Goal: Find specific page/section: Find specific page/section

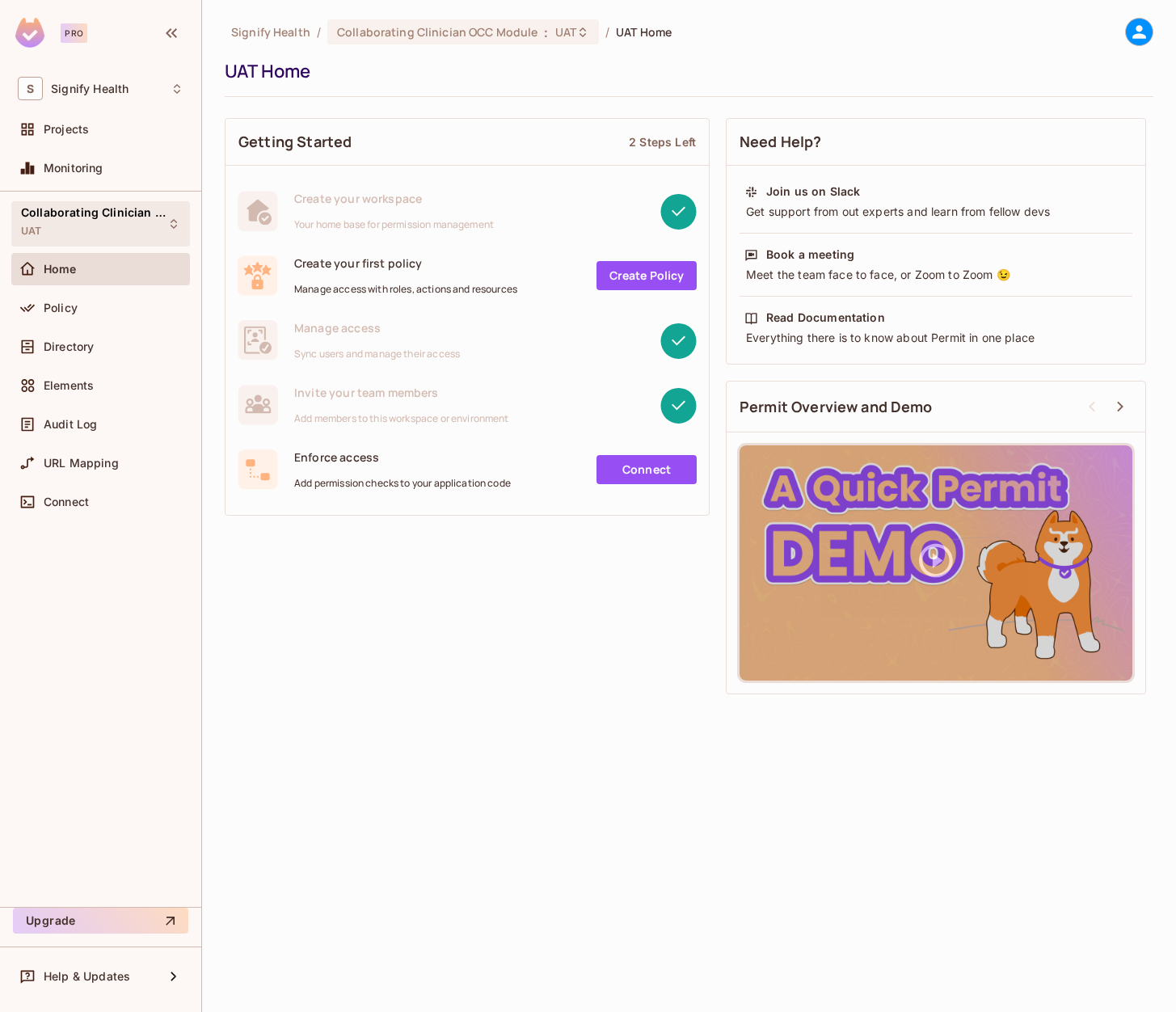
click at [132, 223] on div "Collaborating Clinician OCC Module UAT" at bounding box center [91, 223] width 140 height 34
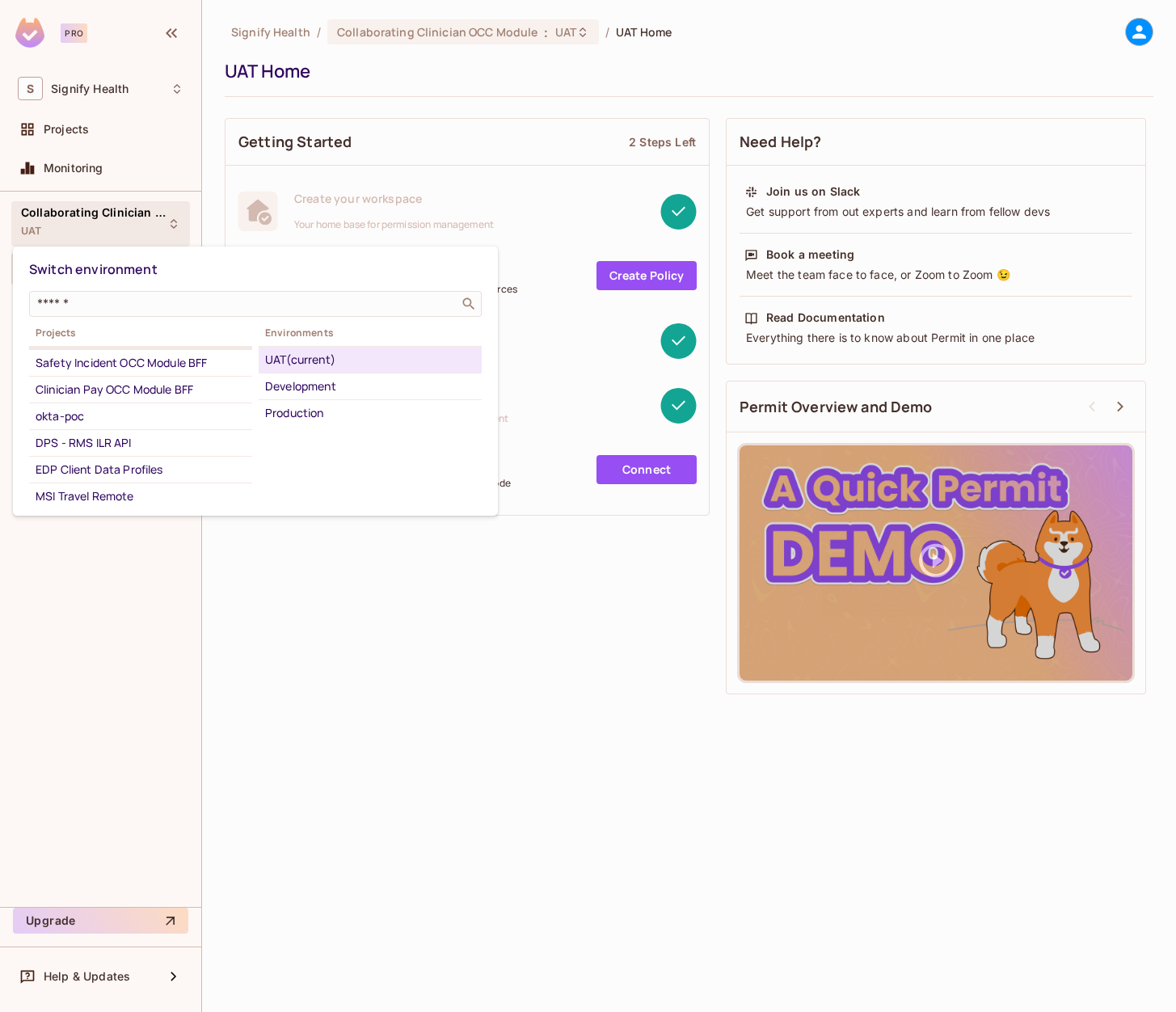
scroll to position [154, 0]
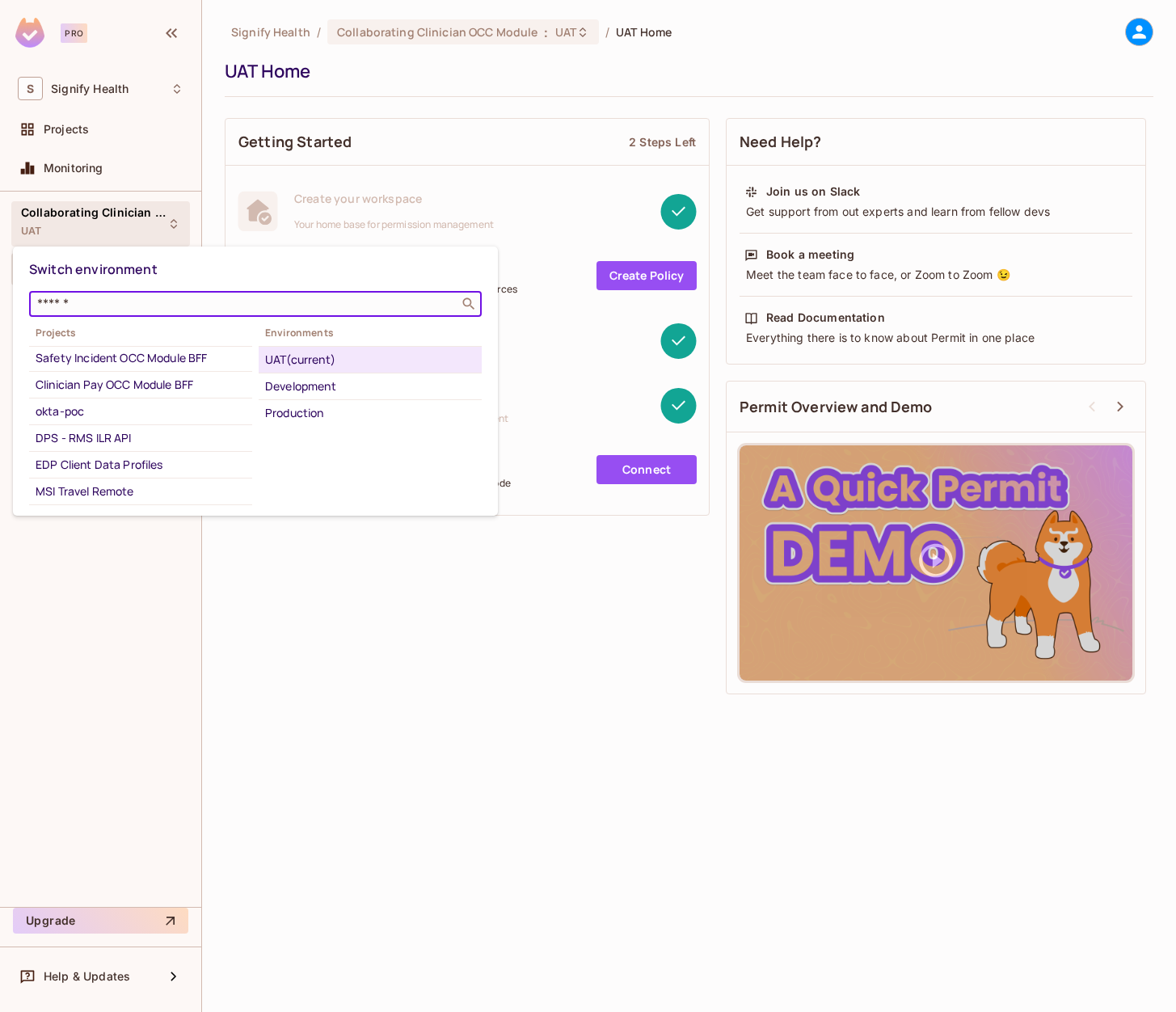
click at [95, 304] on input "text" at bounding box center [245, 304] width 421 height 16
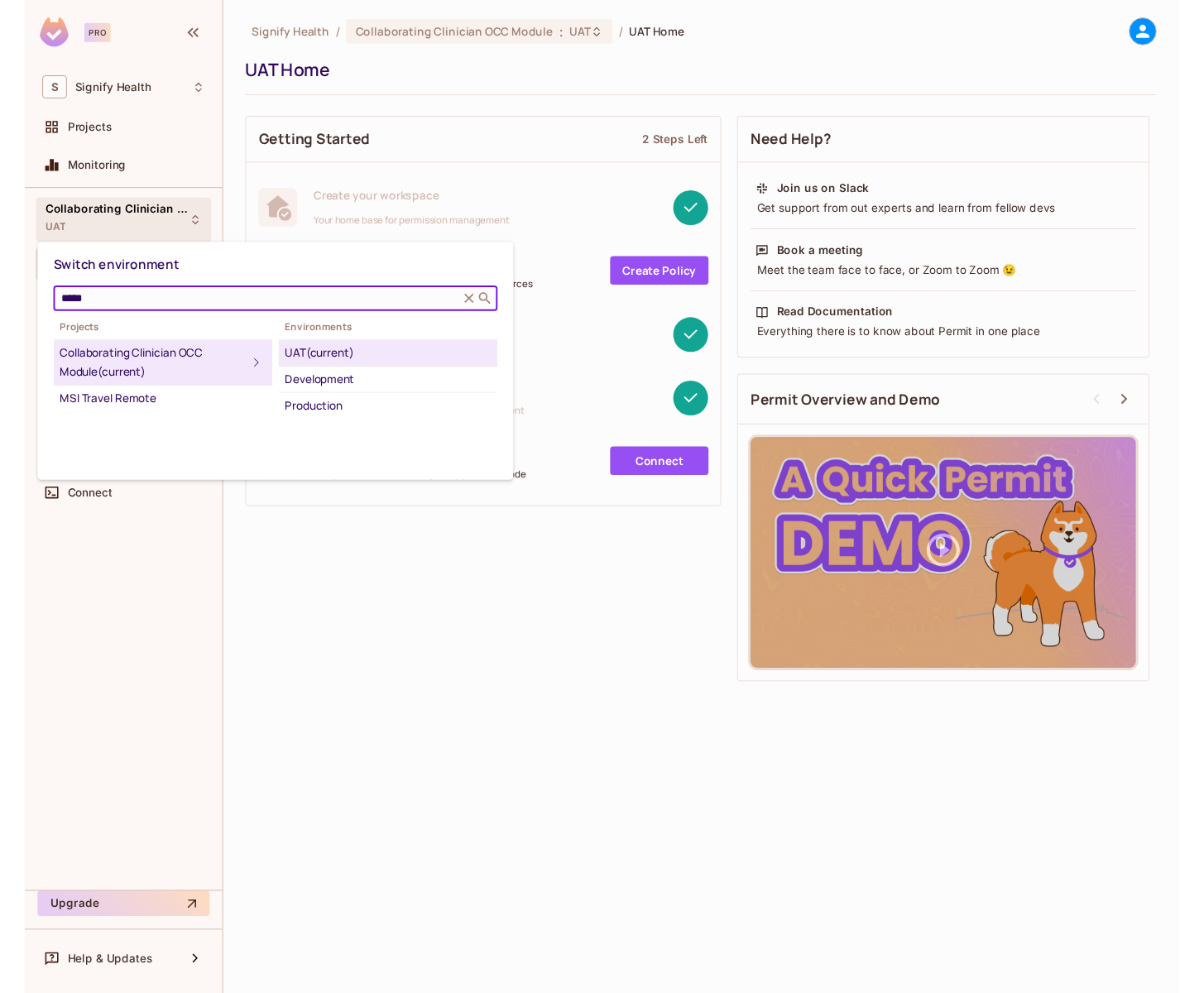
scroll to position [0, 0]
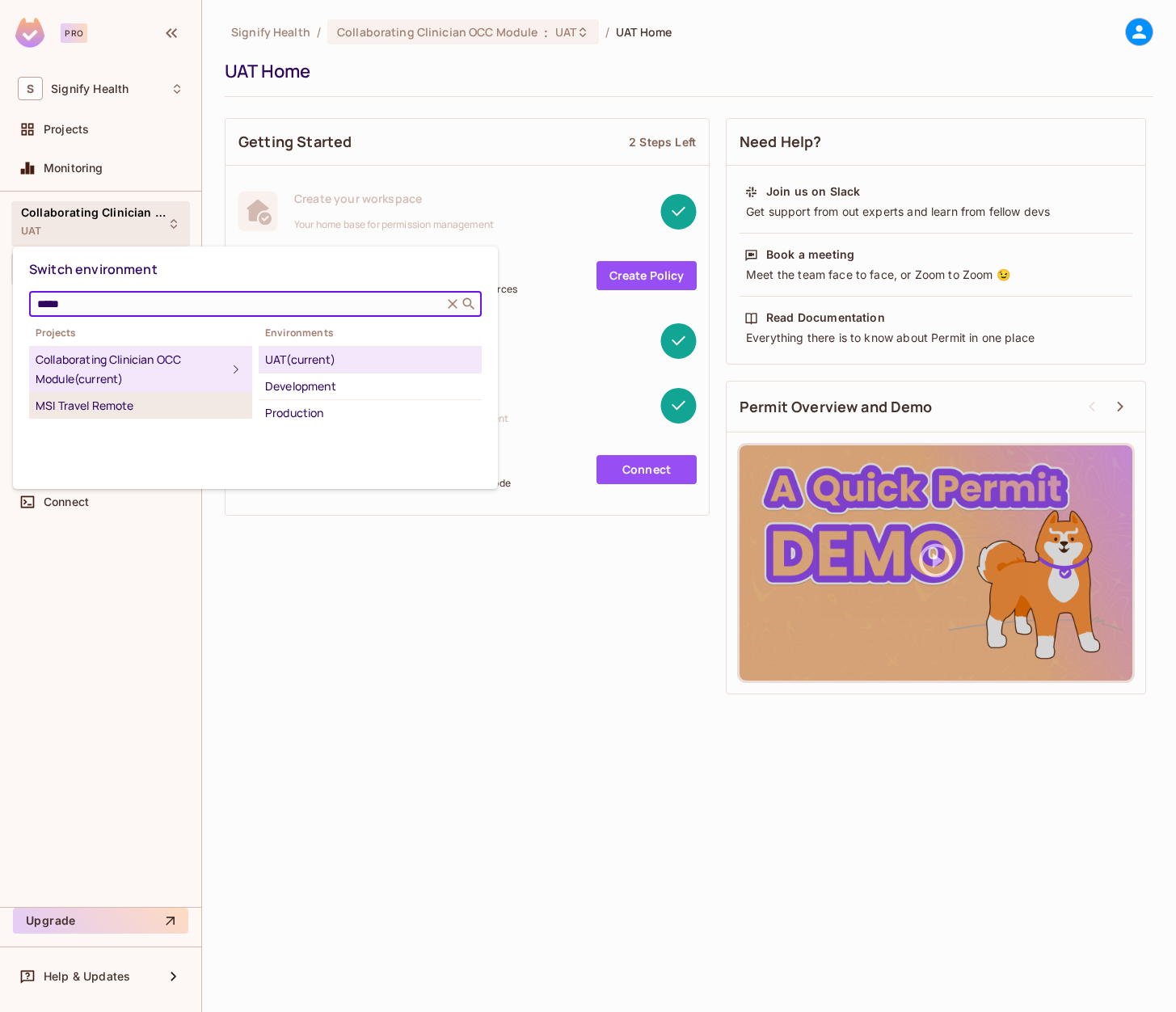
type input "*****"
click at [117, 405] on div "MSI Travel Remote" at bounding box center [140, 406] width 210 height 19
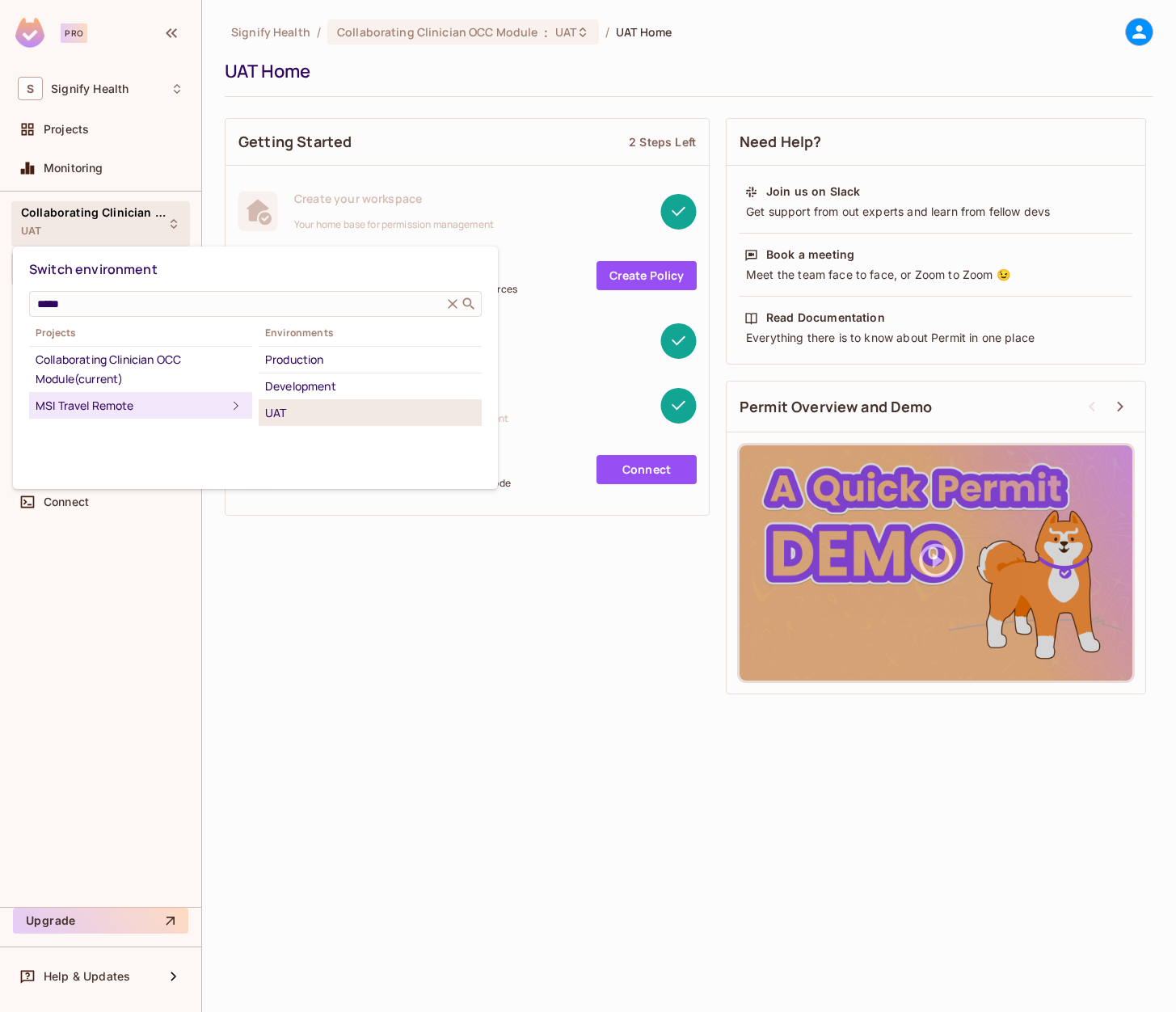
click at [322, 408] on div "UAT" at bounding box center [370, 413] width 210 height 19
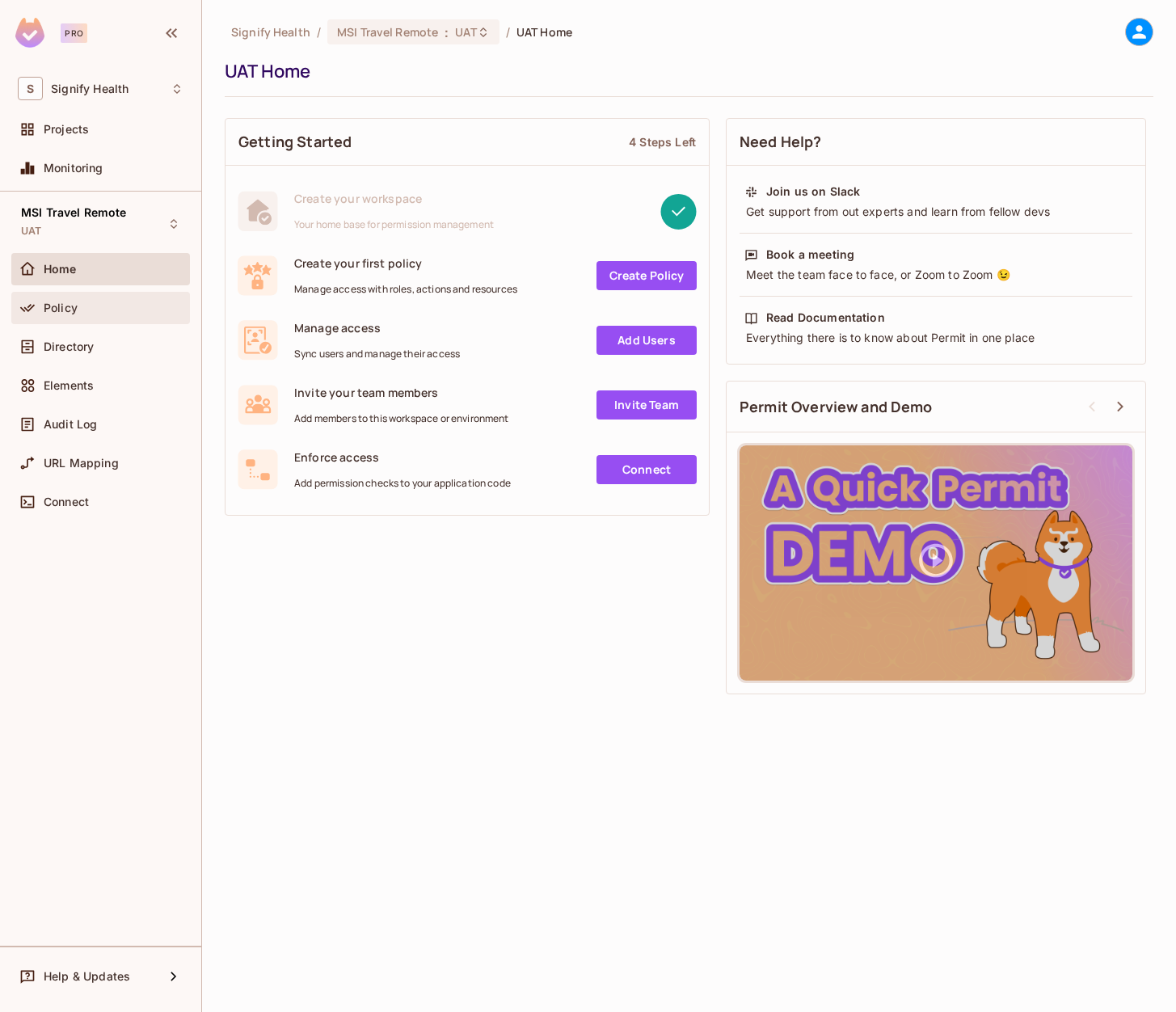
click at [49, 308] on span "Policy" at bounding box center [61, 308] width 34 height 13
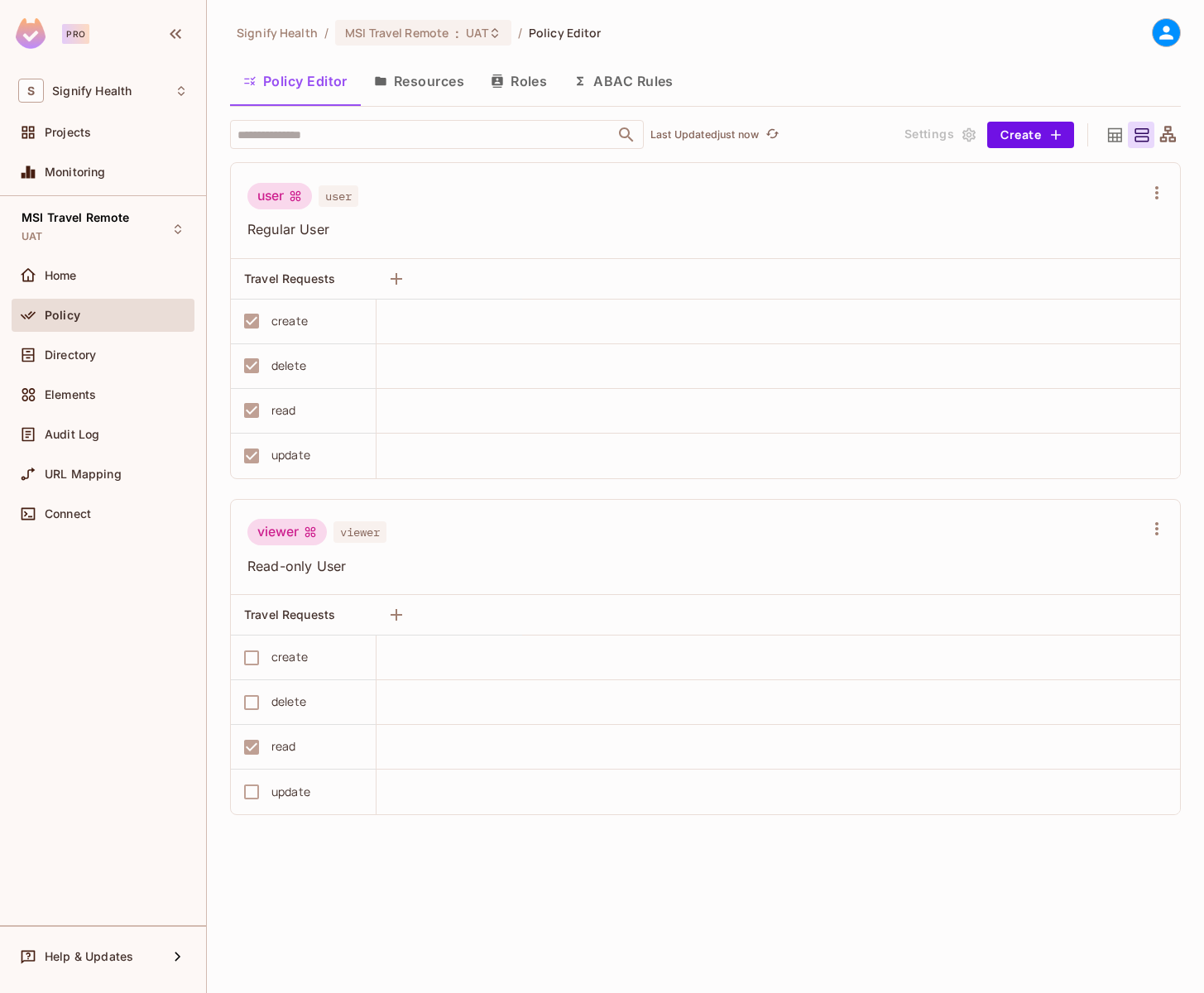
click at [508, 83] on button "Roles" at bounding box center [519, 81] width 83 height 41
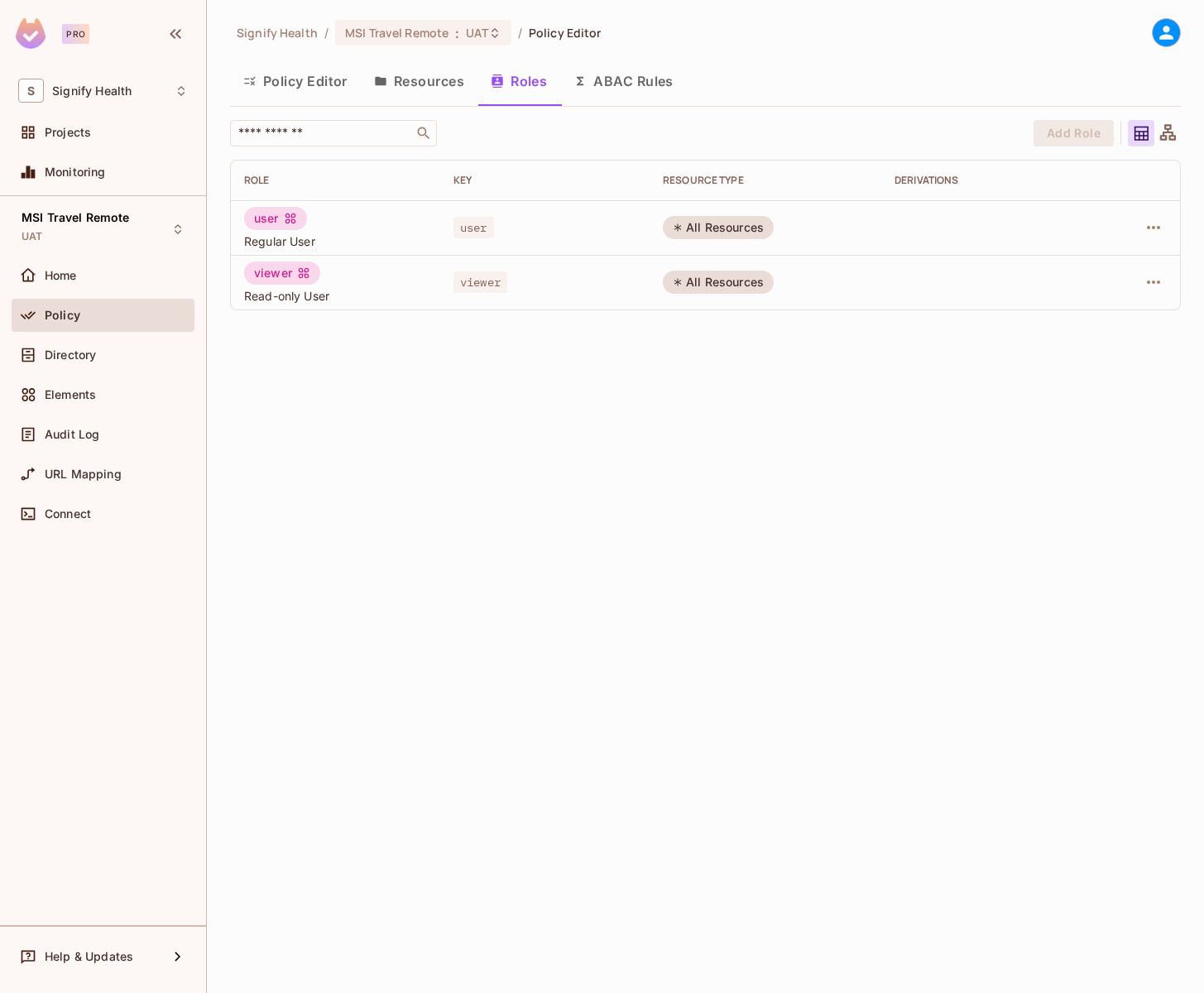
click at [409, 87] on button "Resources" at bounding box center [419, 81] width 117 height 41
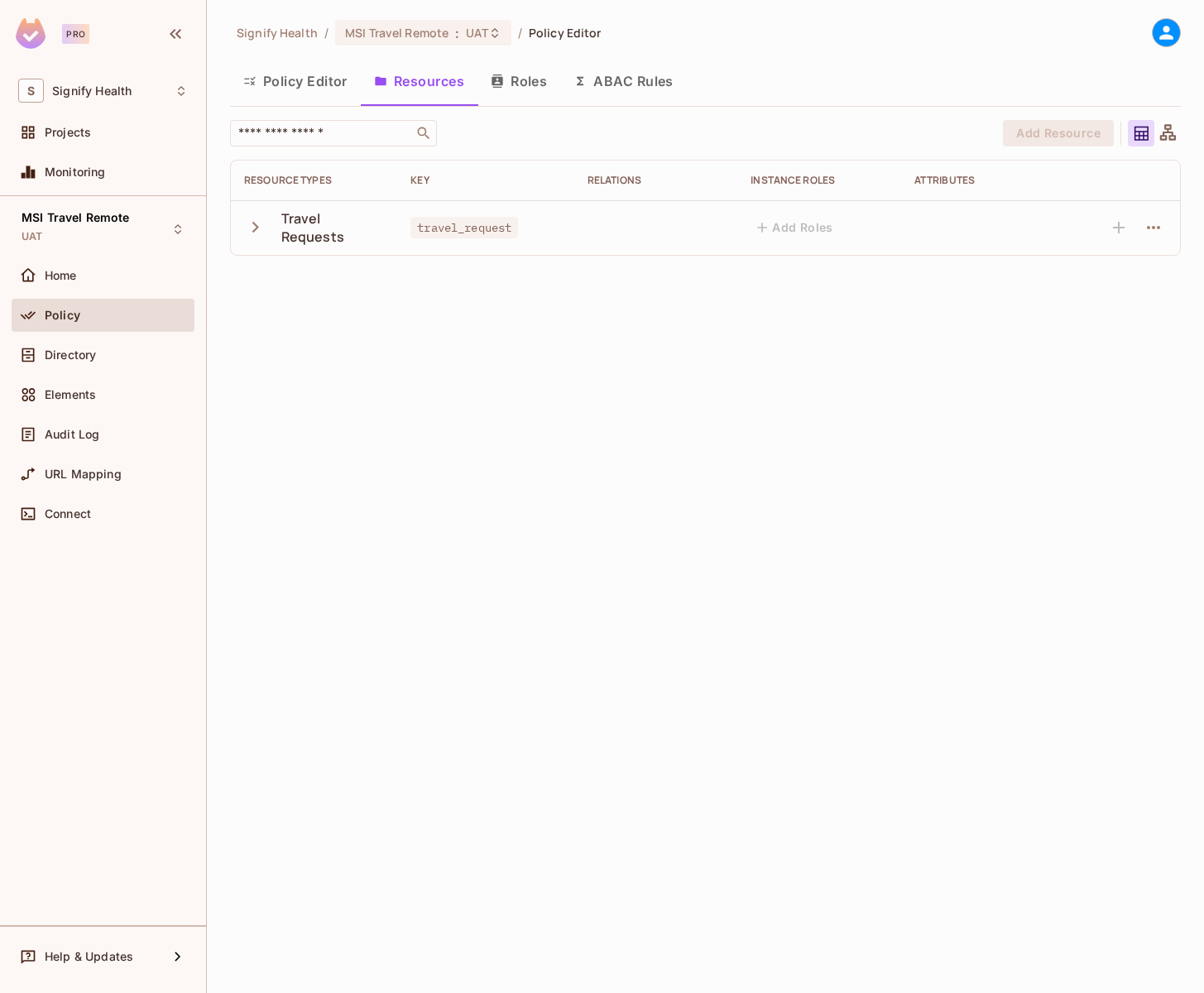
click at [262, 239] on button "button" at bounding box center [259, 226] width 29 height 35
click at [75, 361] on div "Directory" at bounding box center [103, 355] width 169 height 20
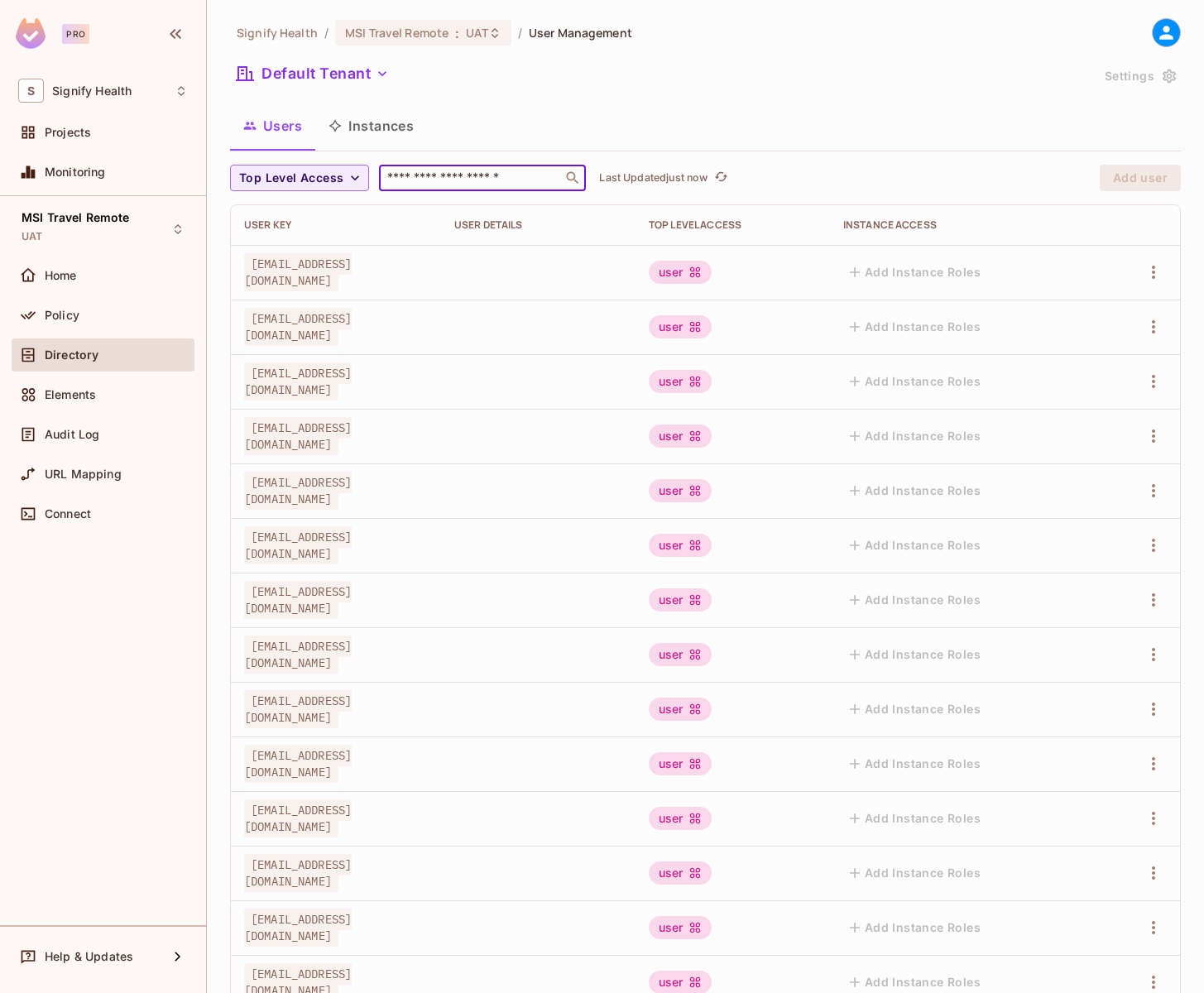
click at [457, 185] on input "text" at bounding box center [470, 178] width 174 height 16
type input "***"
click at [468, 39] on span "UAT" at bounding box center [477, 32] width 22 height 15
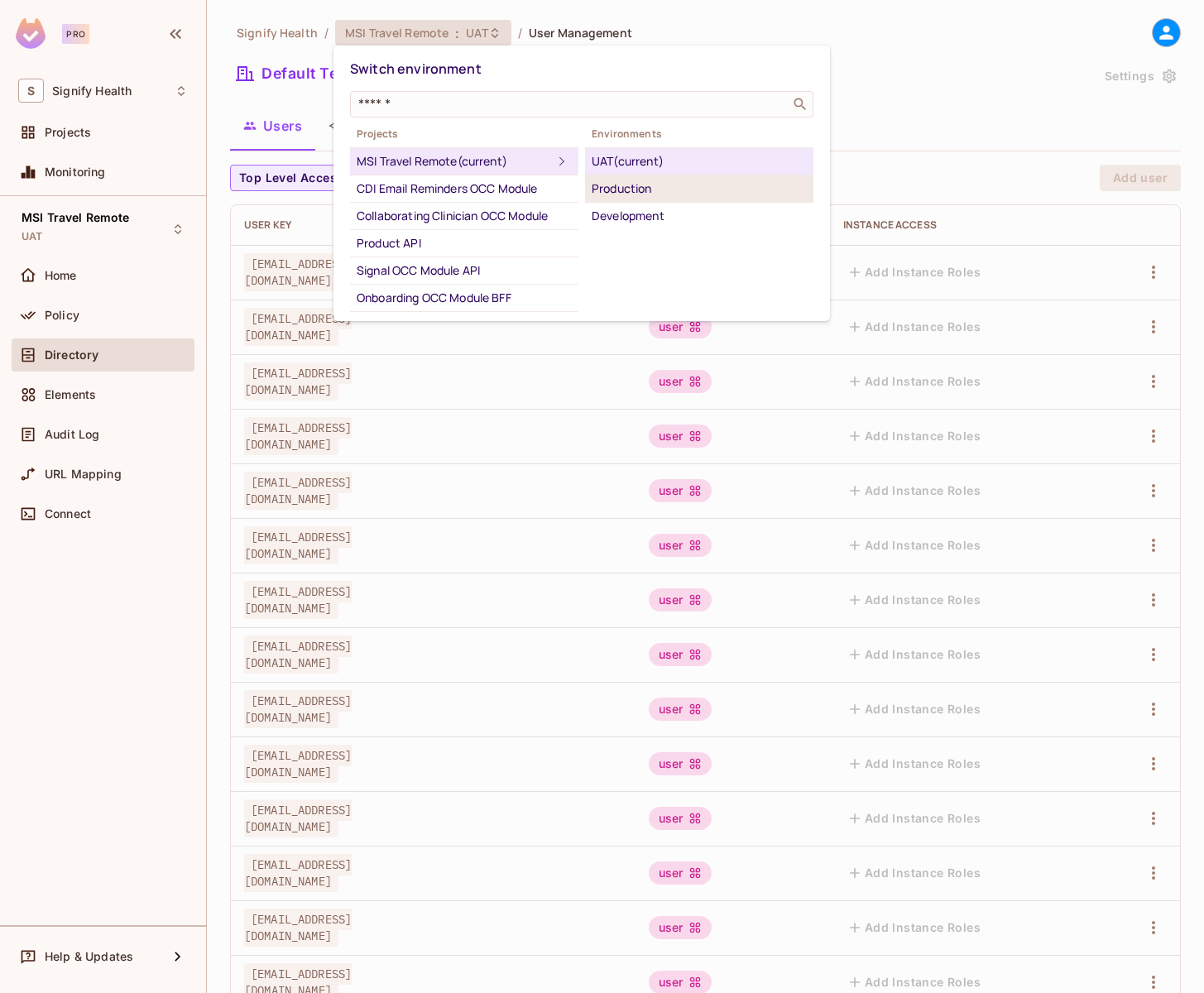
click at [618, 193] on div "Production" at bounding box center [699, 188] width 215 height 20
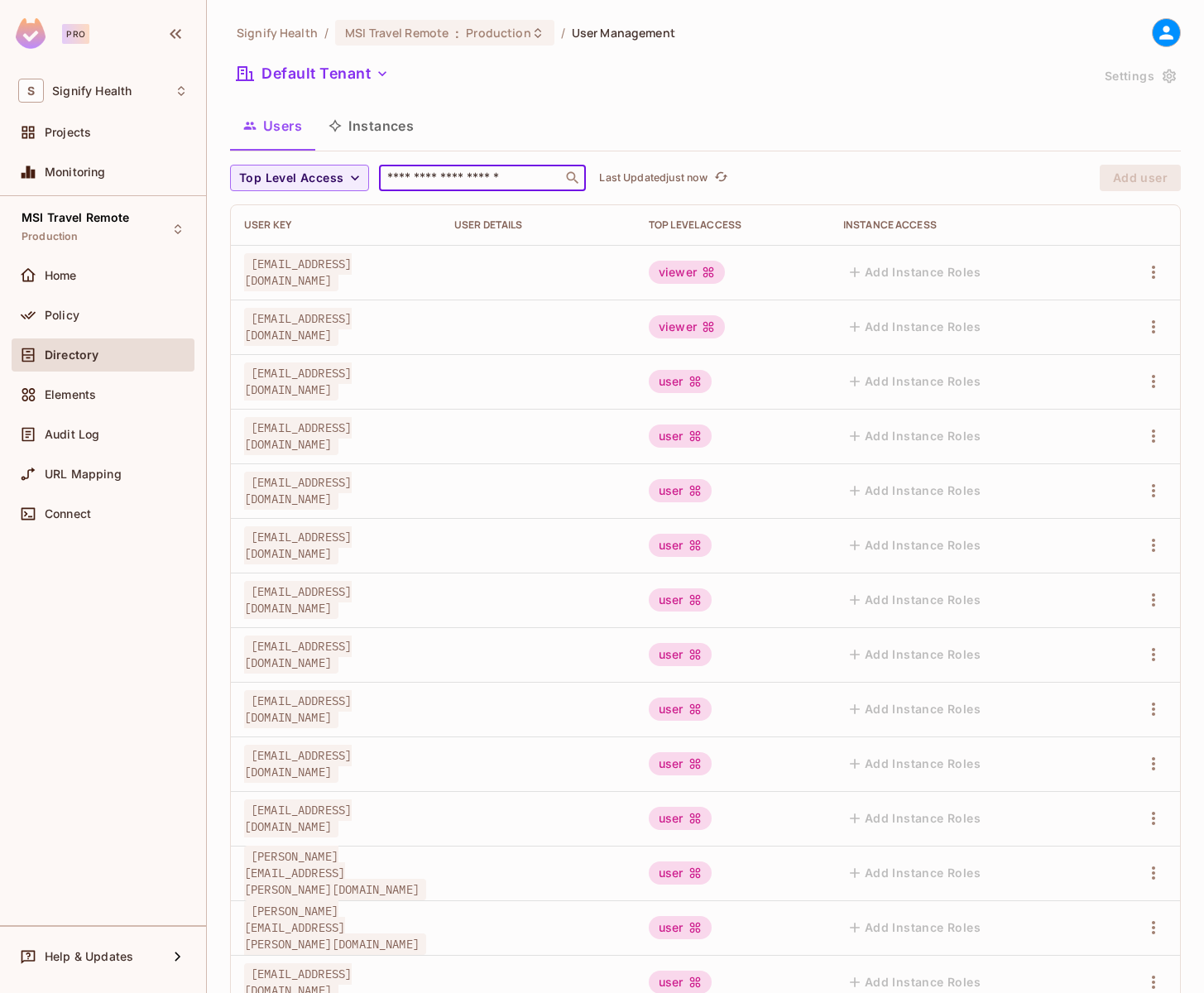
click at [466, 174] on input "text" at bounding box center [470, 178] width 174 height 16
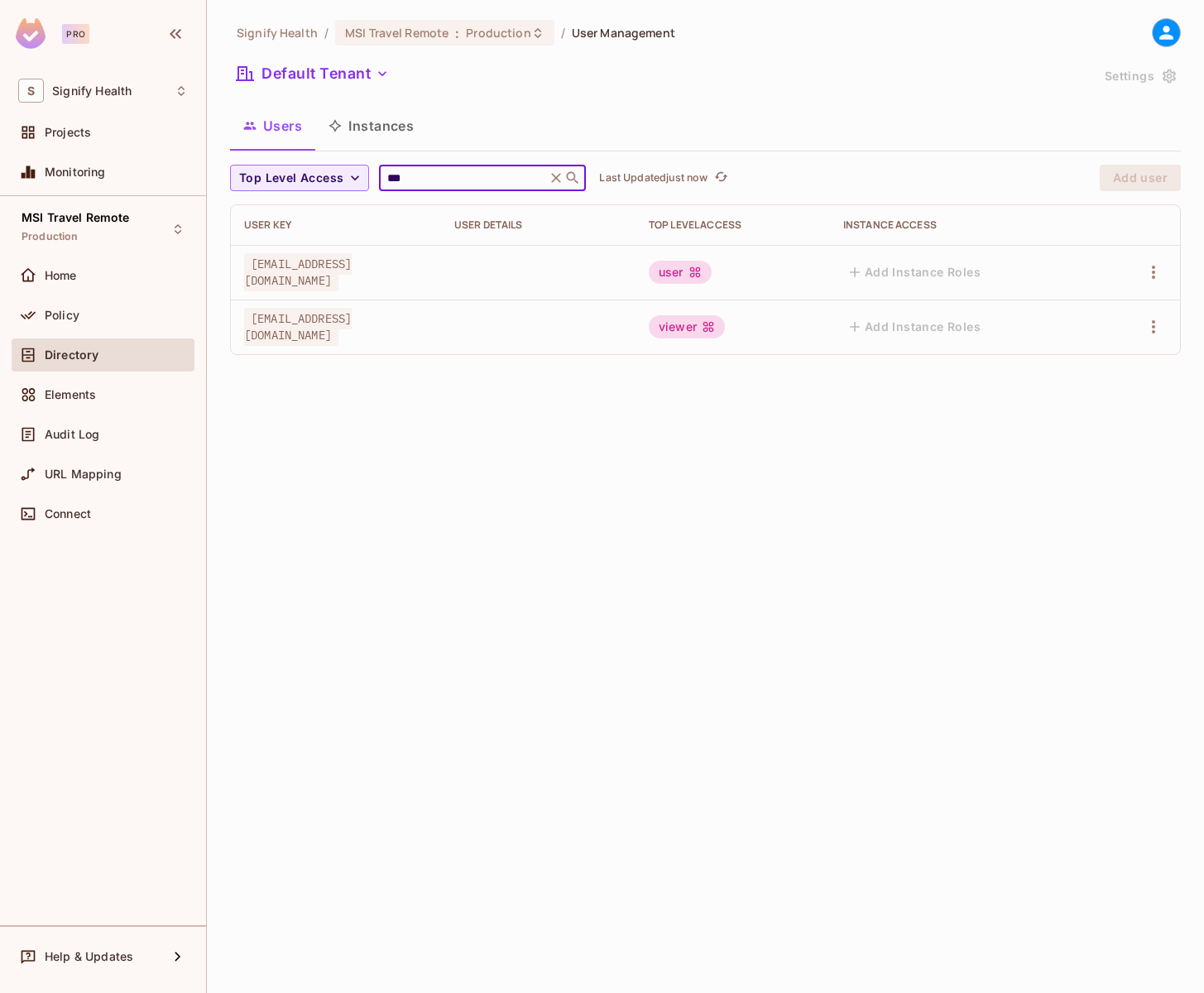
type input "***"
click at [553, 180] on icon at bounding box center [556, 178] width 16 height 16
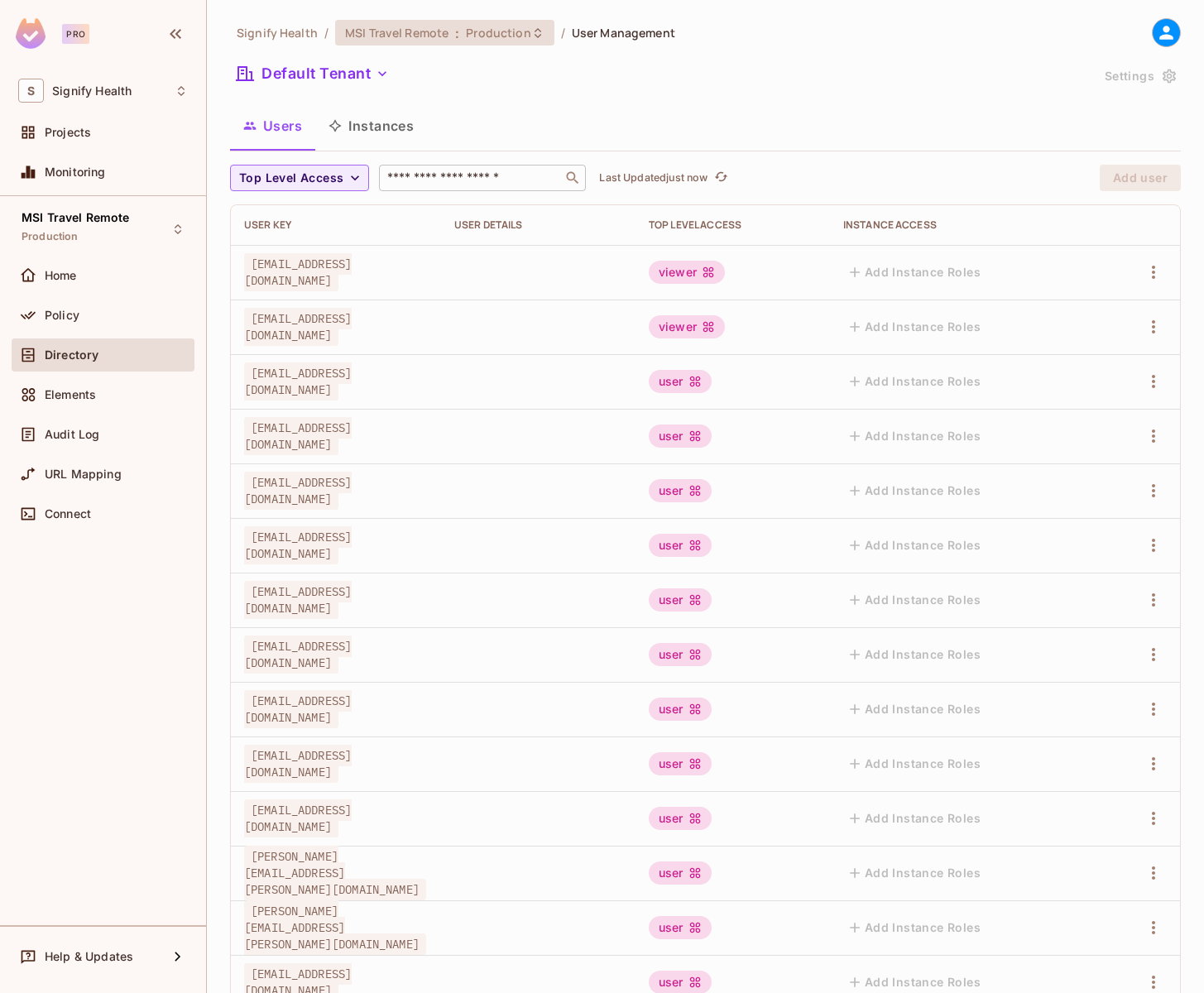
click at [454, 40] on span ":" at bounding box center [457, 32] width 5 height 14
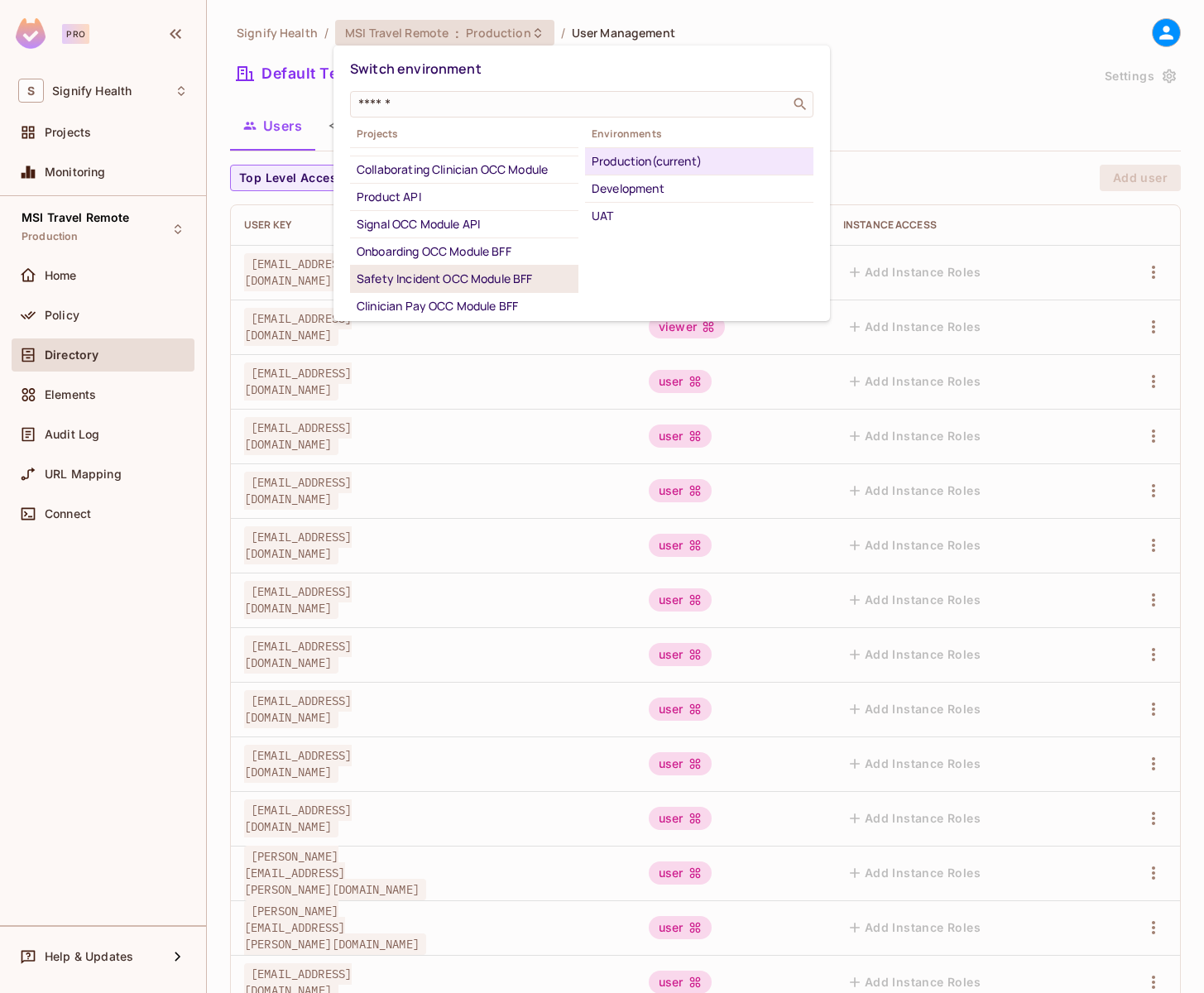
scroll to position [102, 0]
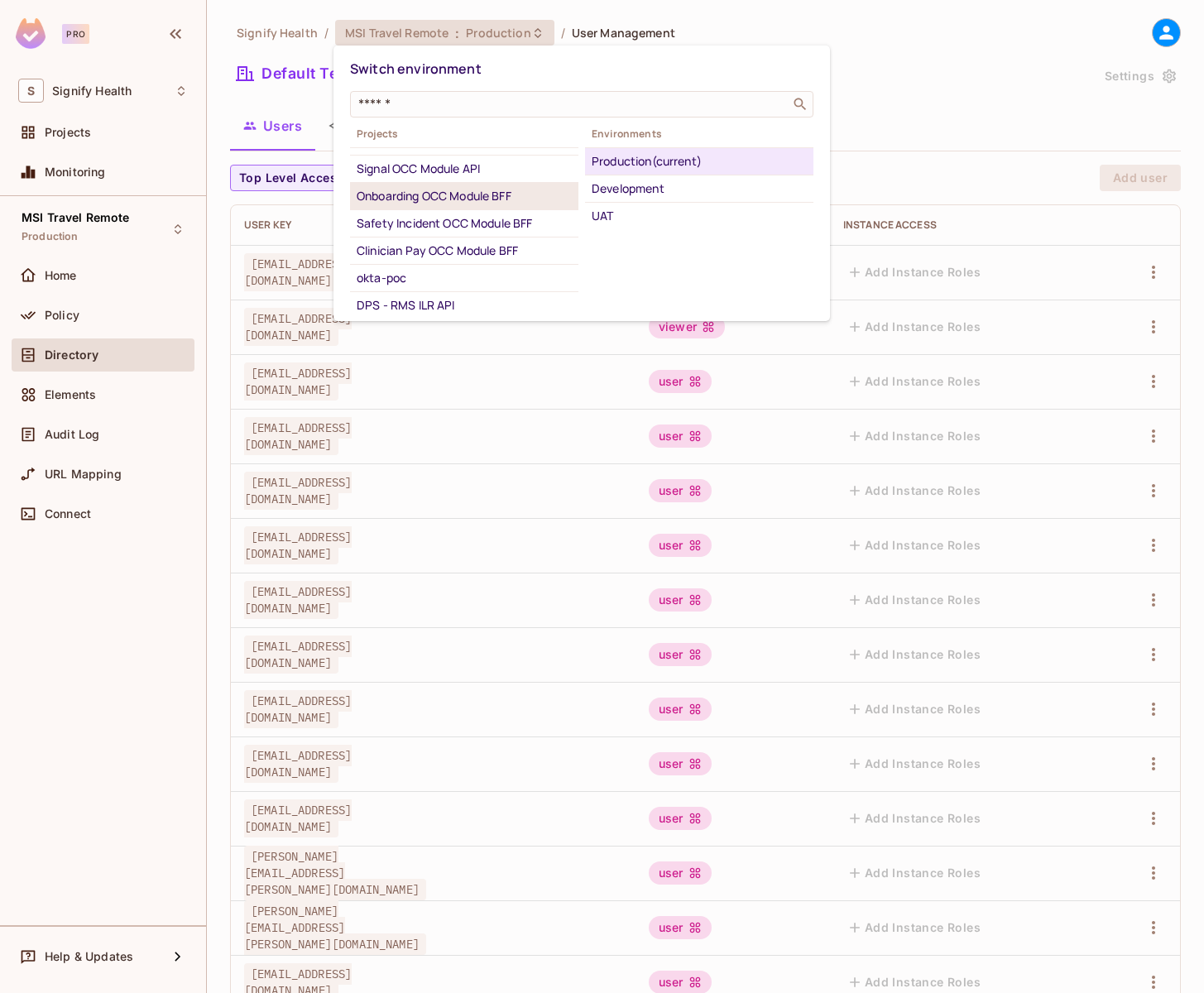
click at [479, 187] on div "Onboarding OCC Module BFF" at bounding box center [464, 196] width 215 height 20
click at [649, 169] on div "UAT" at bounding box center [699, 161] width 215 height 20
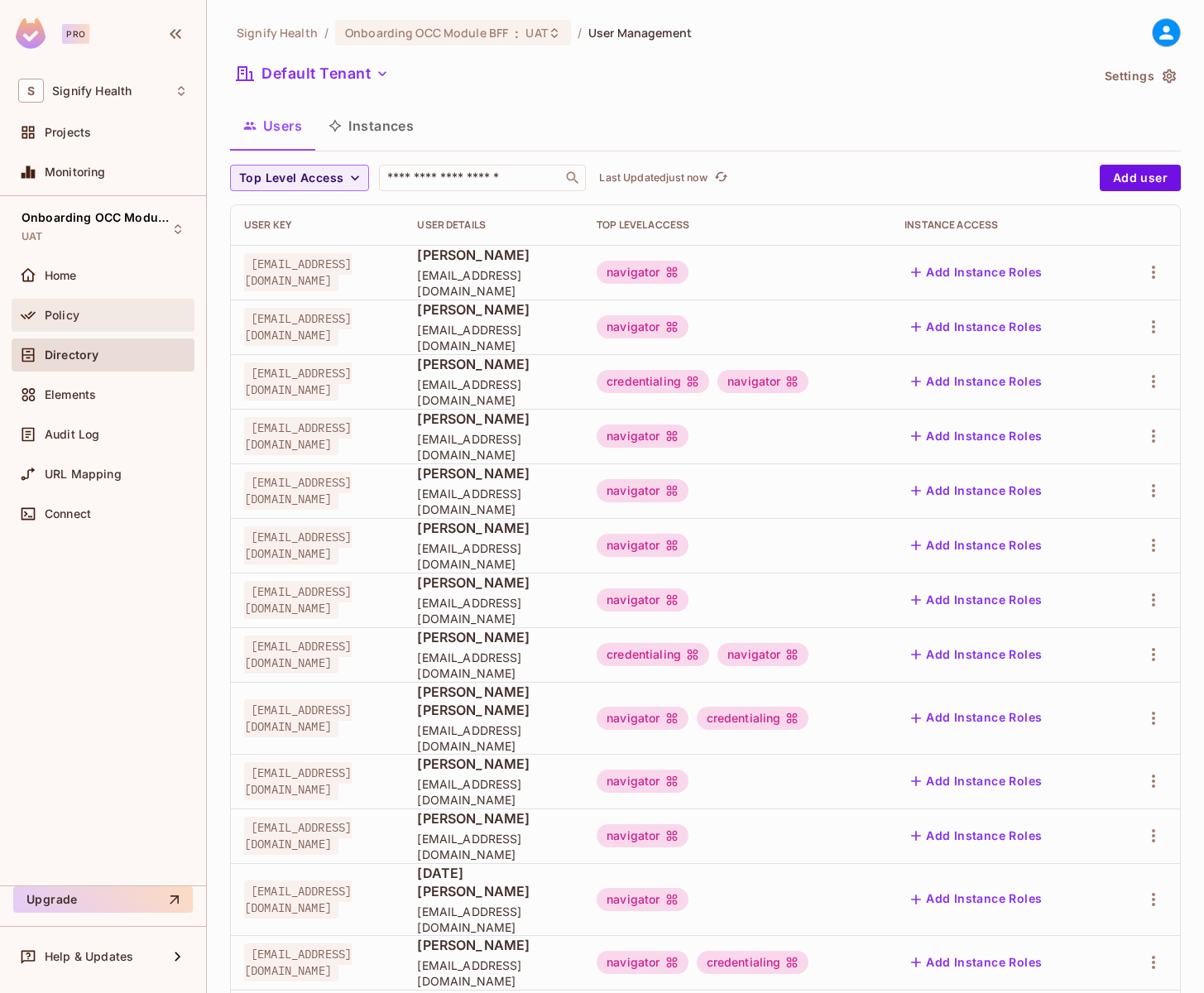
click at [71, 310] on span "Policy" at bounding box center [62, 315] width 35 height 14
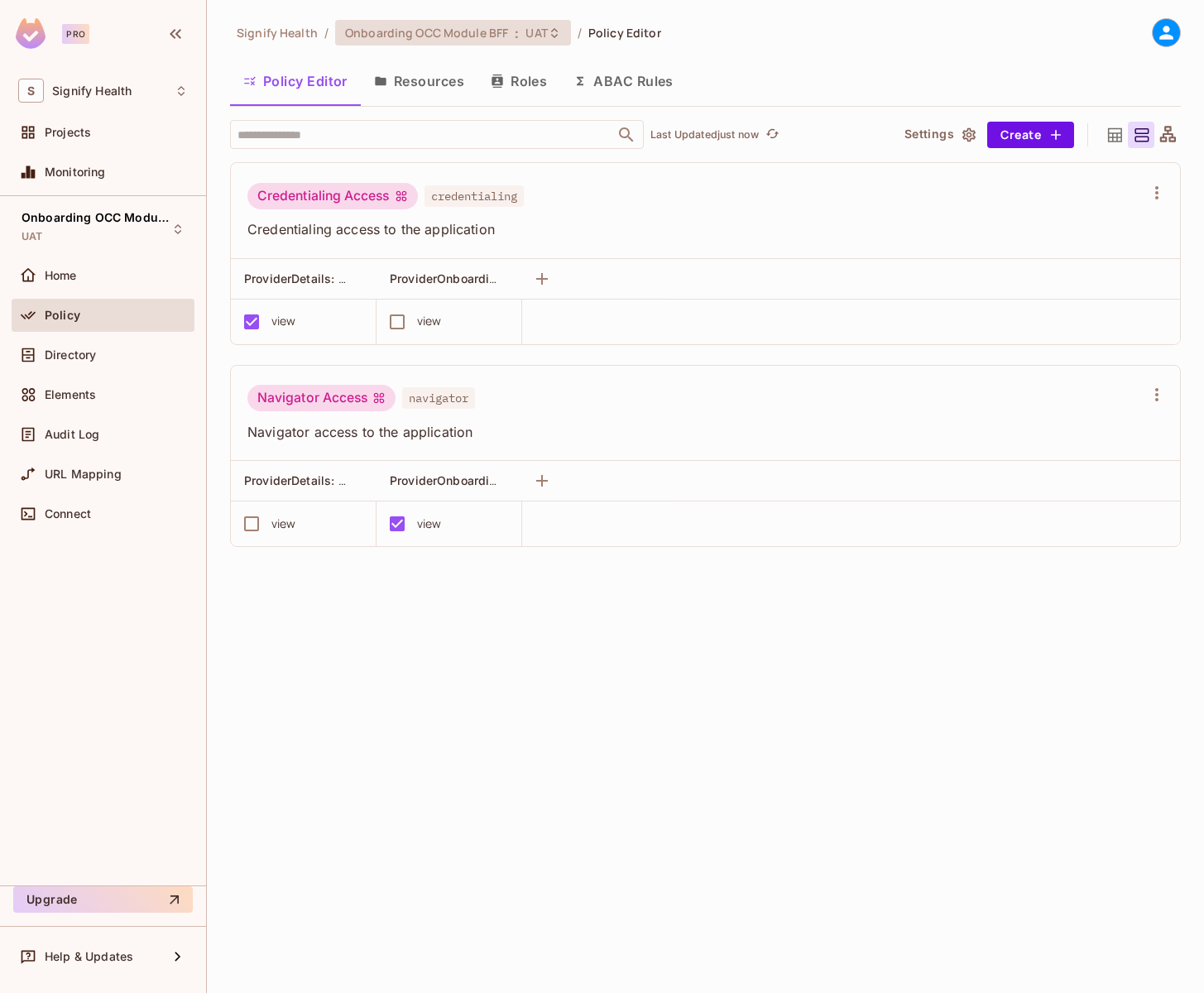
click at [556, 37] on div "Onboarding OCC Module BFF : UAT" at bounding box center [453, 32] width 236 height 25
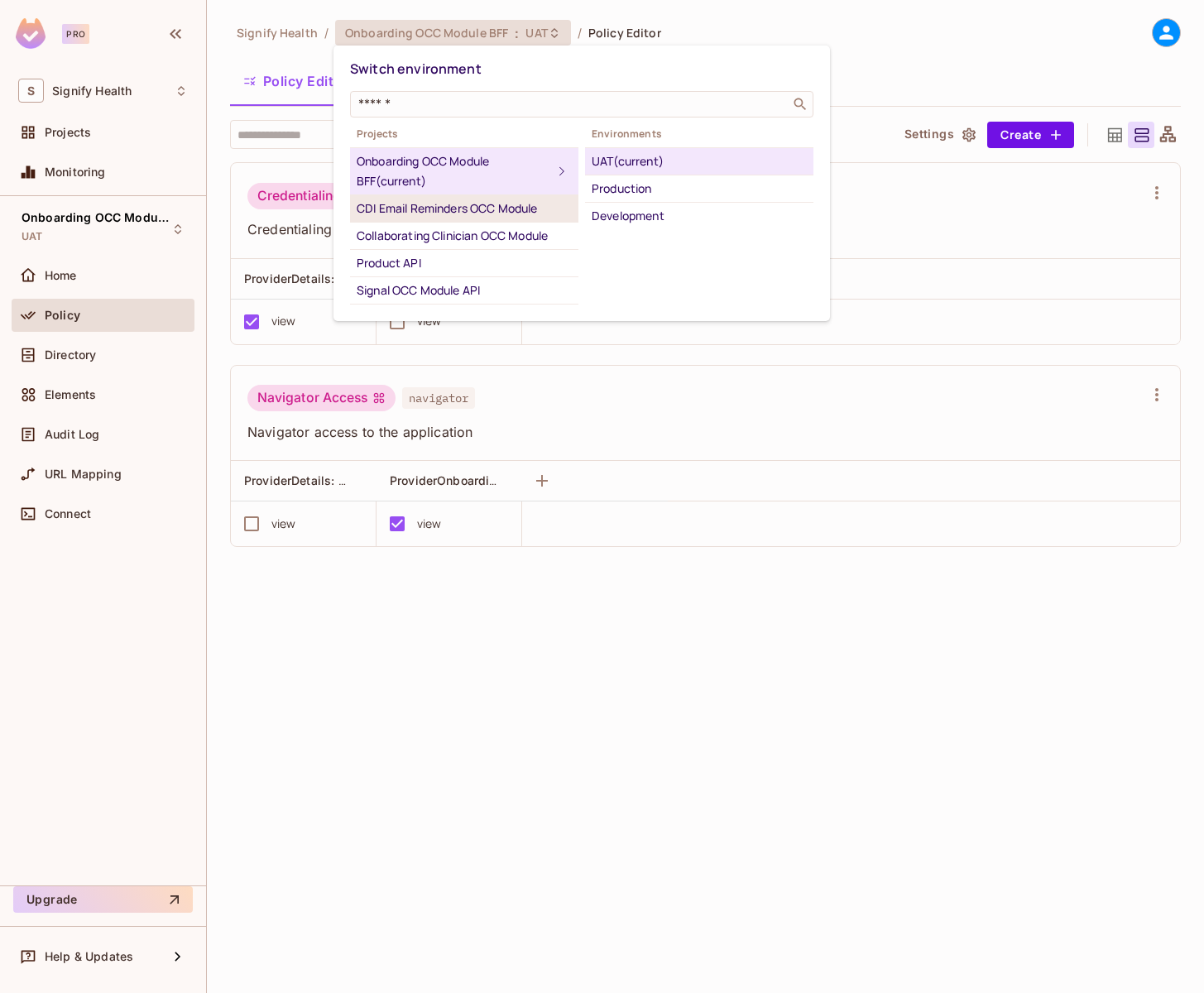
click at [491, 208] on div "CDI Email Reminders OCC Module" at bounding box center [464, 208] width 215 height 20
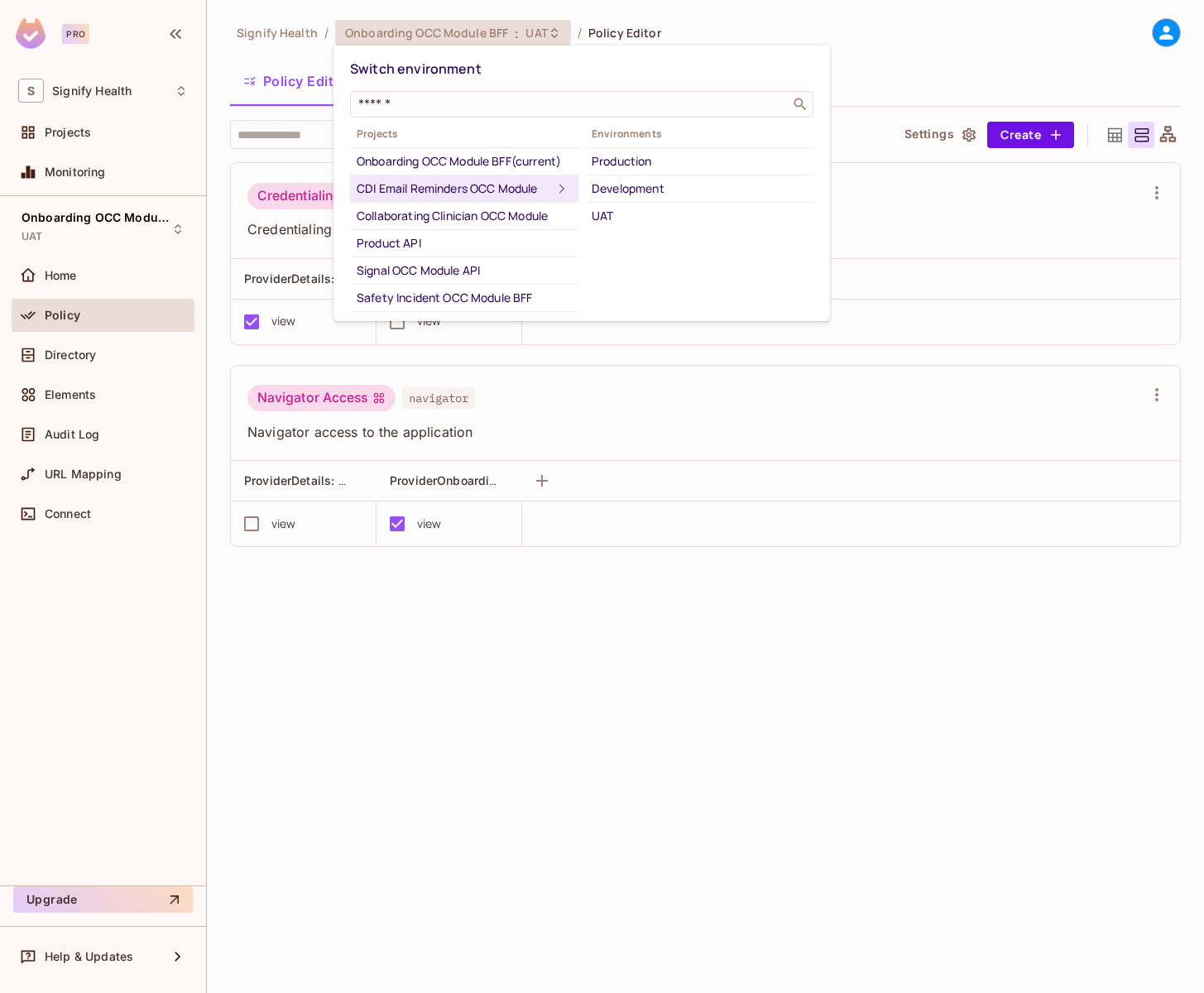
click at [668, 213] on div "UAT" at bounding box center [699, 216] width 215 height 20
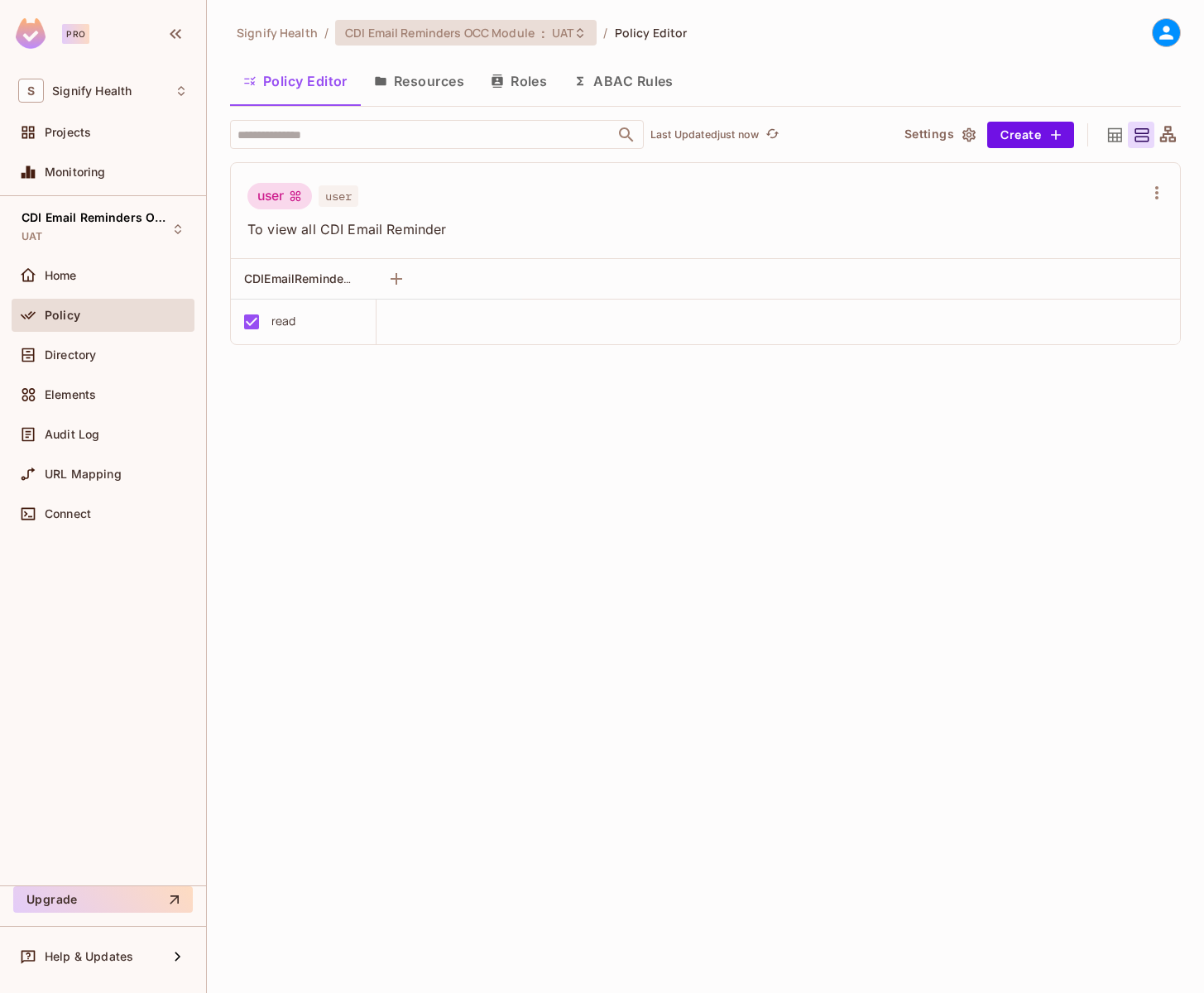
click at [442, 23] on div "CDI Email Reminders OCC Module : UAT" at bounding box center [466, 32] width 262 height 25
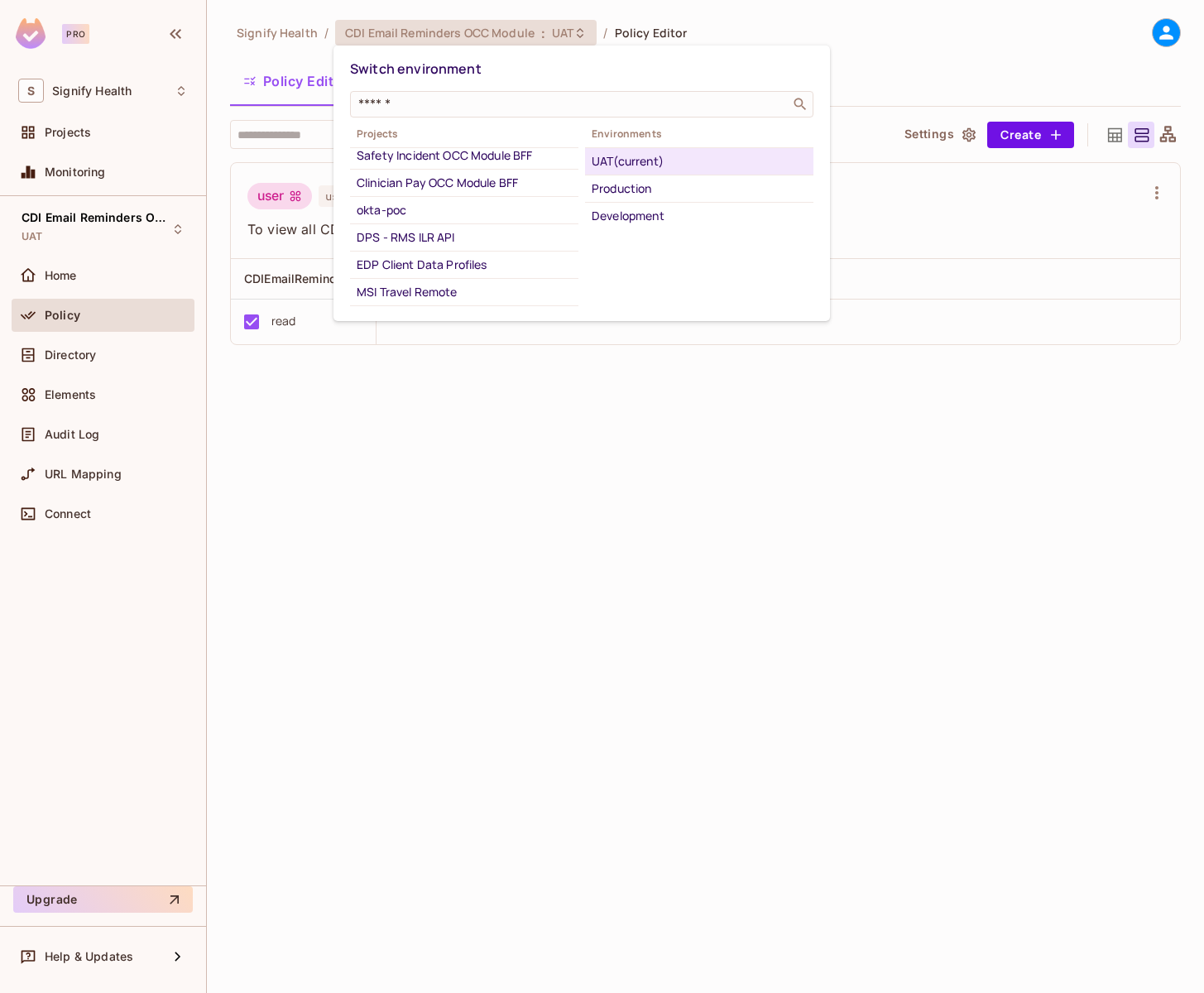
scroll to position [164, 0]
click at [451, 184] on div "Clinician Pay OCC Module BFF" at bounding box center [464, 181] width 215 height 20
click at [634, 163] on div "UAT" at bounding box center [699, 161] width 215 height 20
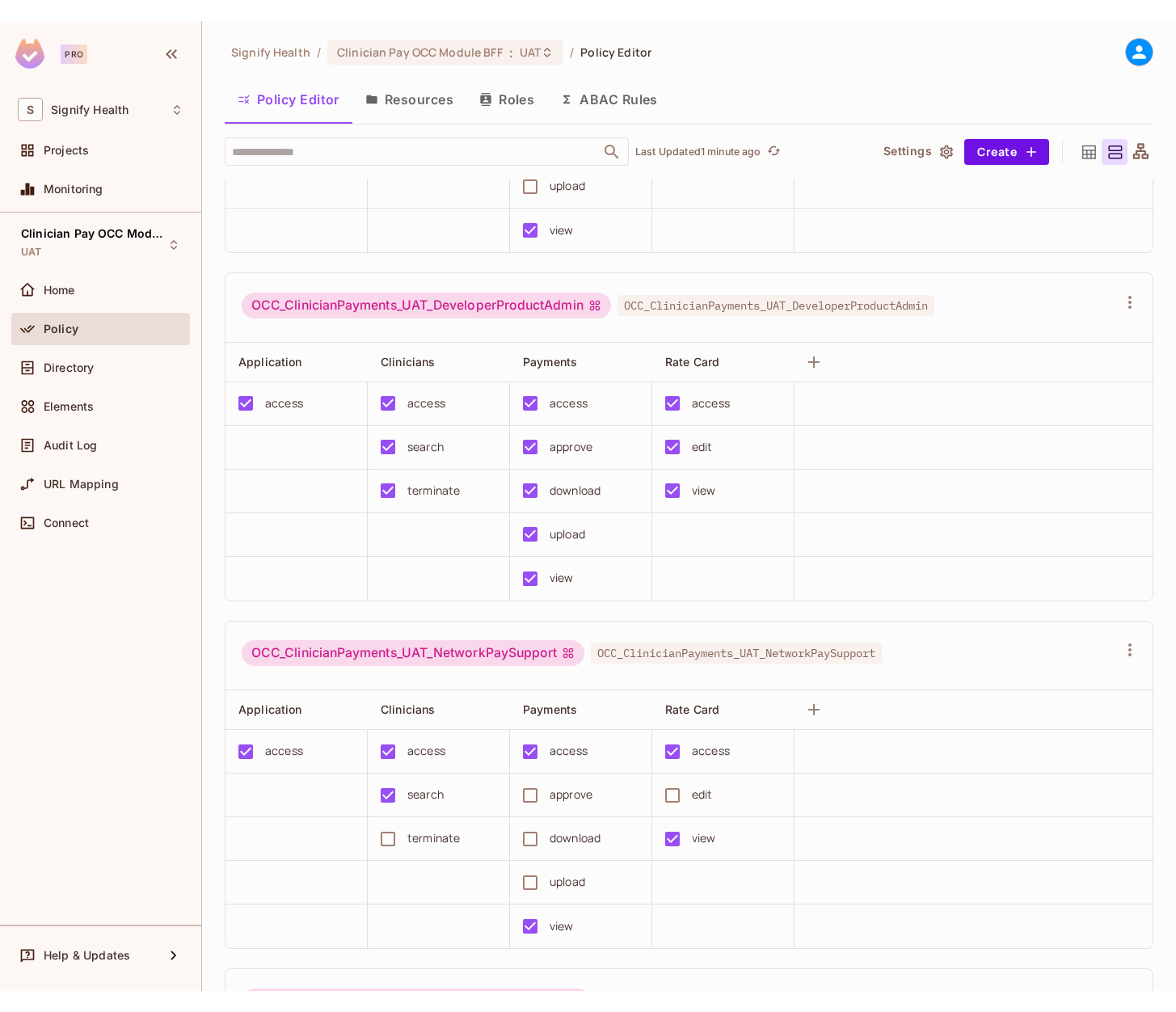
scroll to position [0, 0]
